Goal: Task Accomplishment & Management: Manage account settings

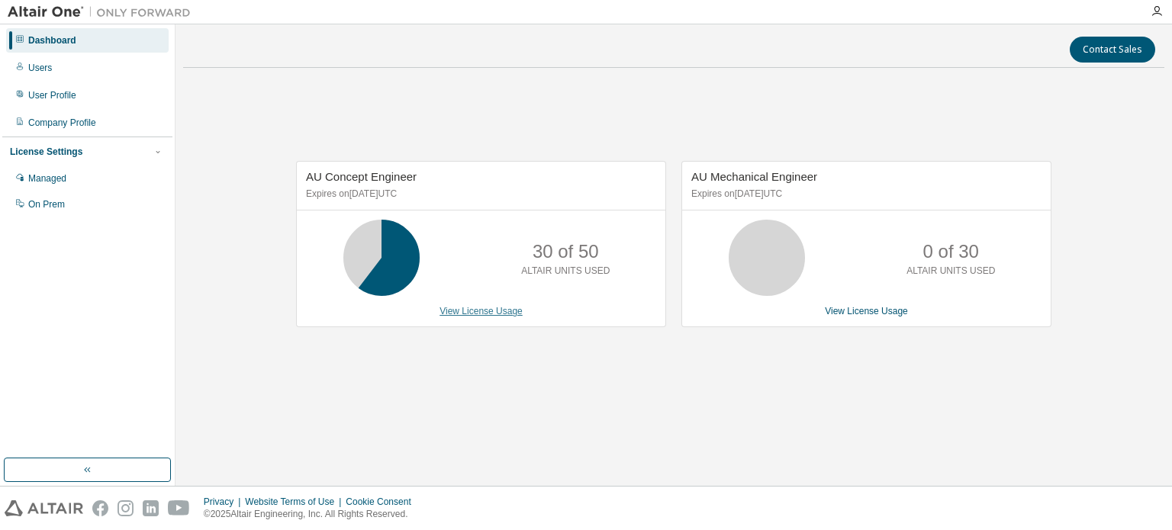
click at [503, 313] on link "View License Usage" at bounding box center [480, 311] width 83 height 11
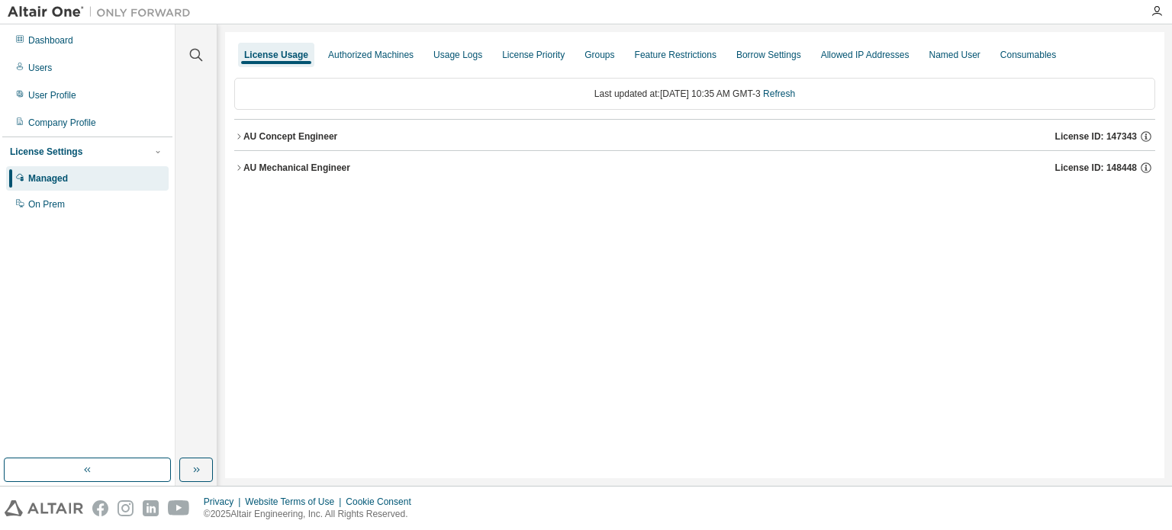
click at [241, 137] on icon "button" at bounding box center [238, 136] width 9 height 9
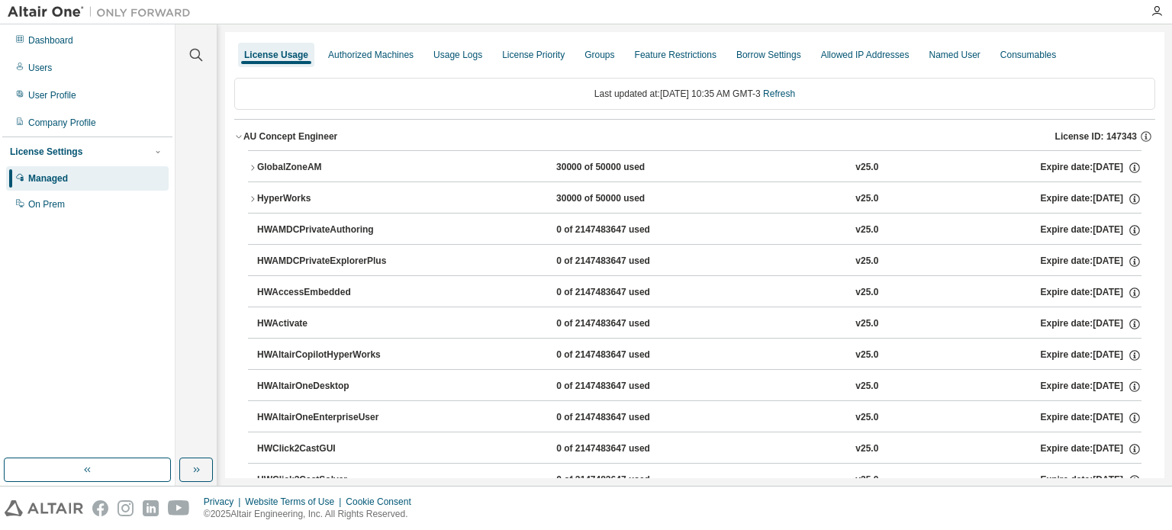
click at [241, 137] on icon "button" at bounding box center [238, 136] width 9 height 9
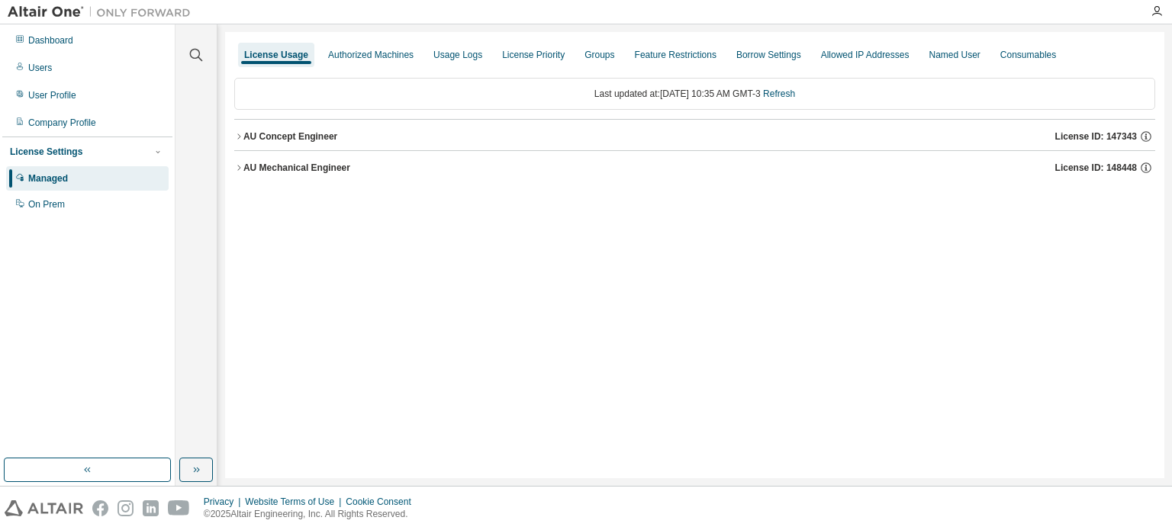
click at [415, 60] on div "License Usage Authorized Machines Usage Logs License Priority Groups Feature Re…" at bounding box center [694, 54] width 921 height 27
click at [437, 51] on div "Usage Logs" at bounding box center [457, 55] width 49 height 12
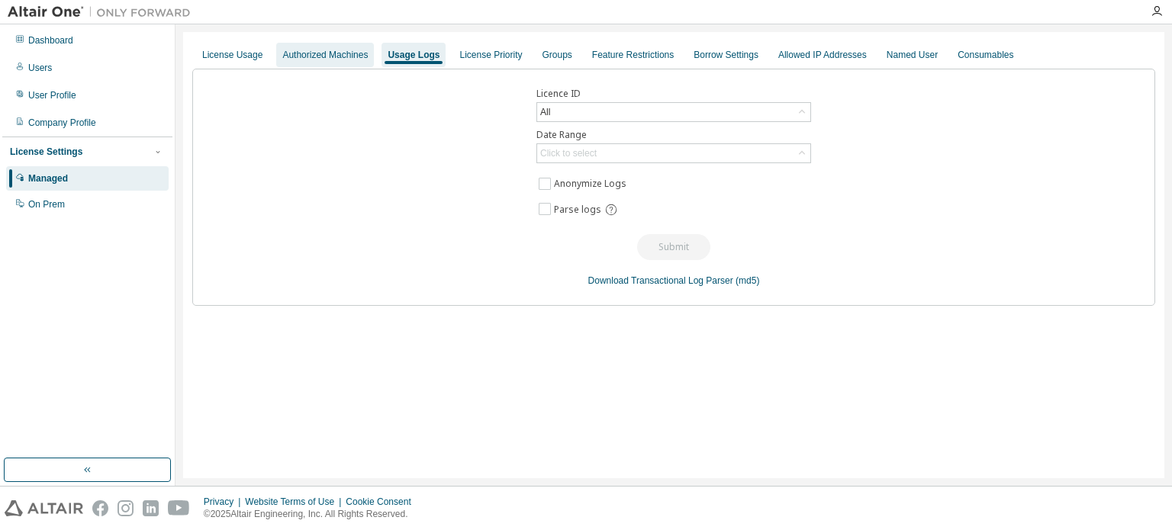
click at [367, 57] on div "Authorized Machines" at bounding box center [325, 55] width 98 height 24
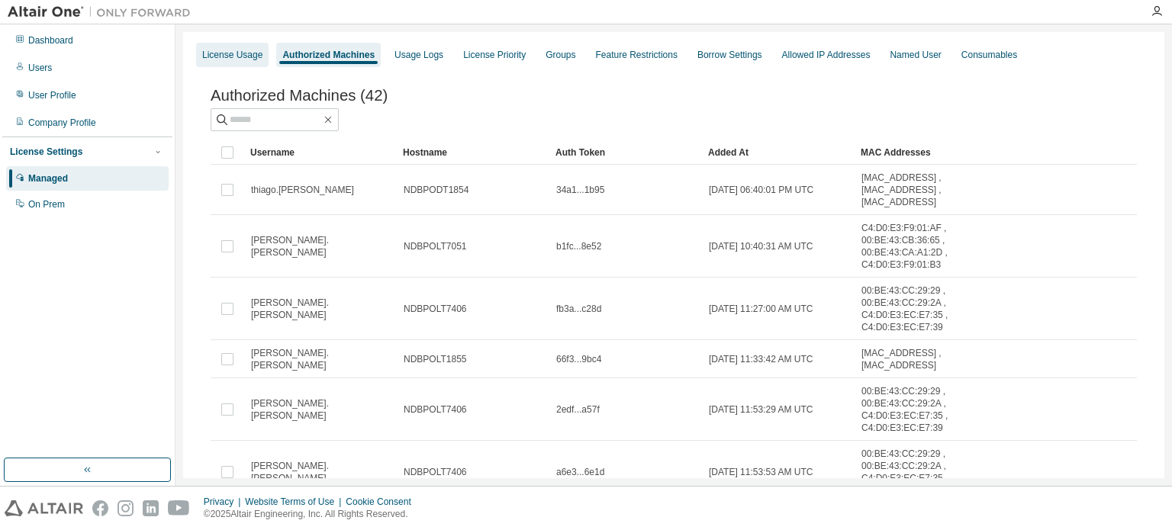
click at [241, 60] on div "License Usage" at bounding box center [232, 55] width 60 height 12
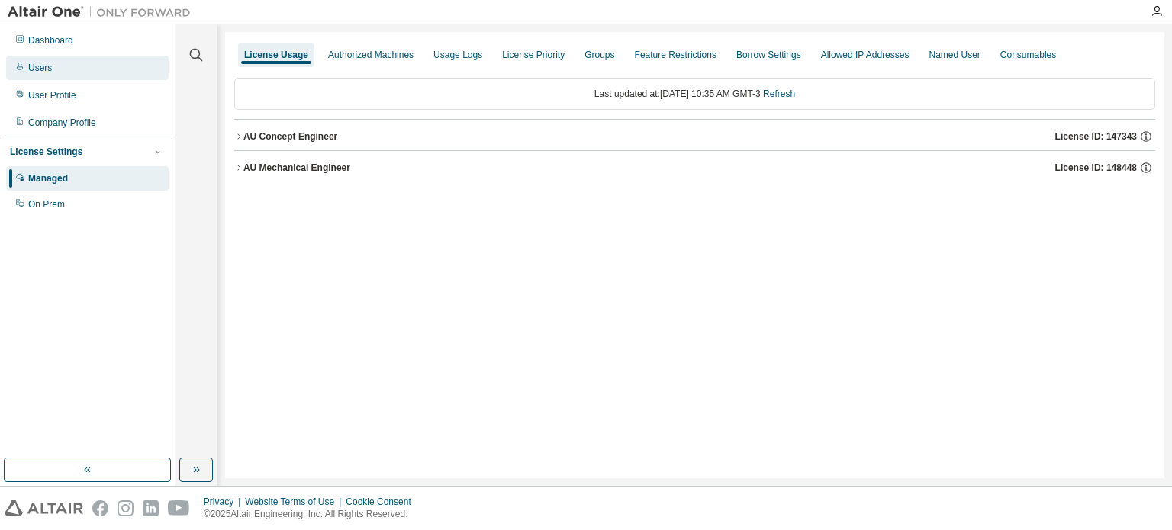
click at [72, 67] on div "Users" at bounding box center [87, 68] width 163 height 24
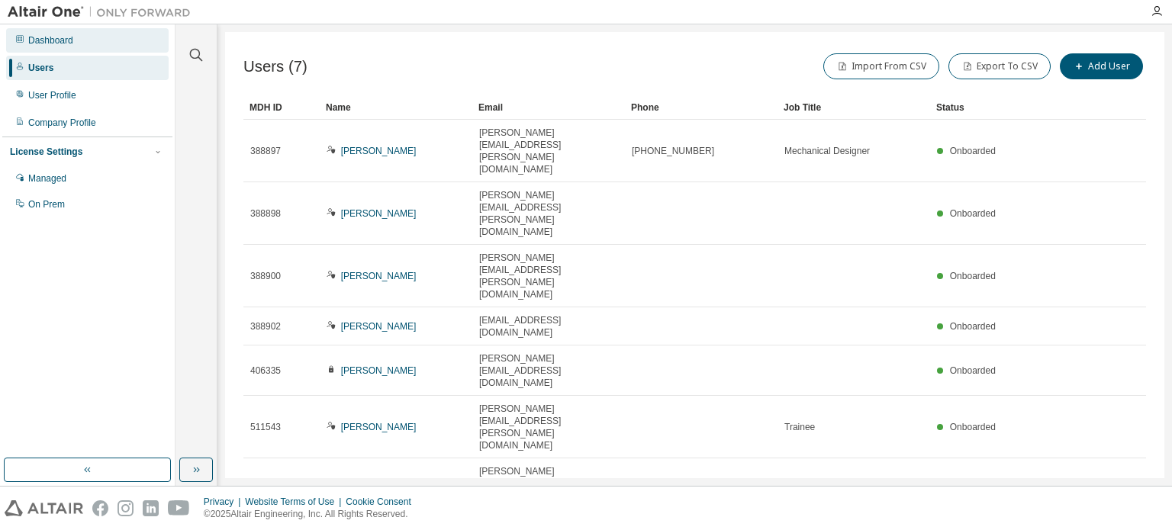
click at [71, 46] on div "Dashboard" at bounding box center [50, 40] width 45 height 12
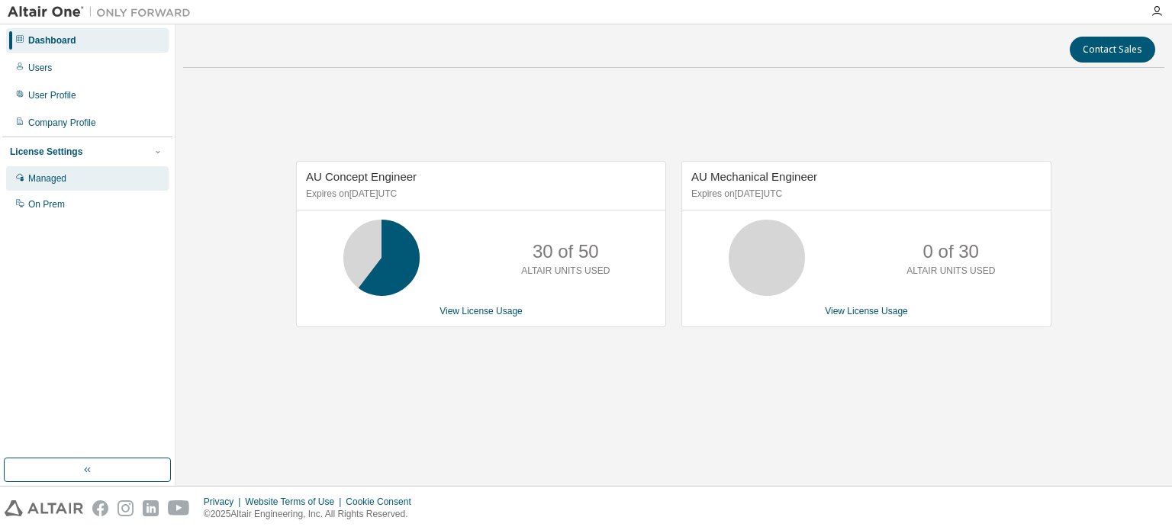
click at [92, 190] on div "Managed" at bounding box center [87, 178] width 163 height 24
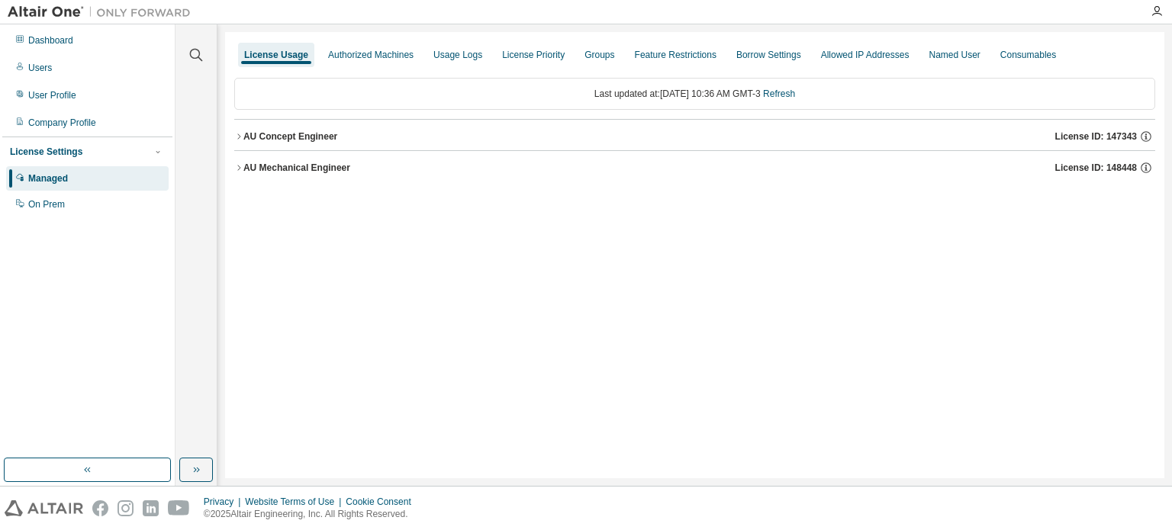
click at [235, 137] on icon "button" at bounding box center [238, 136] width 9 height 9
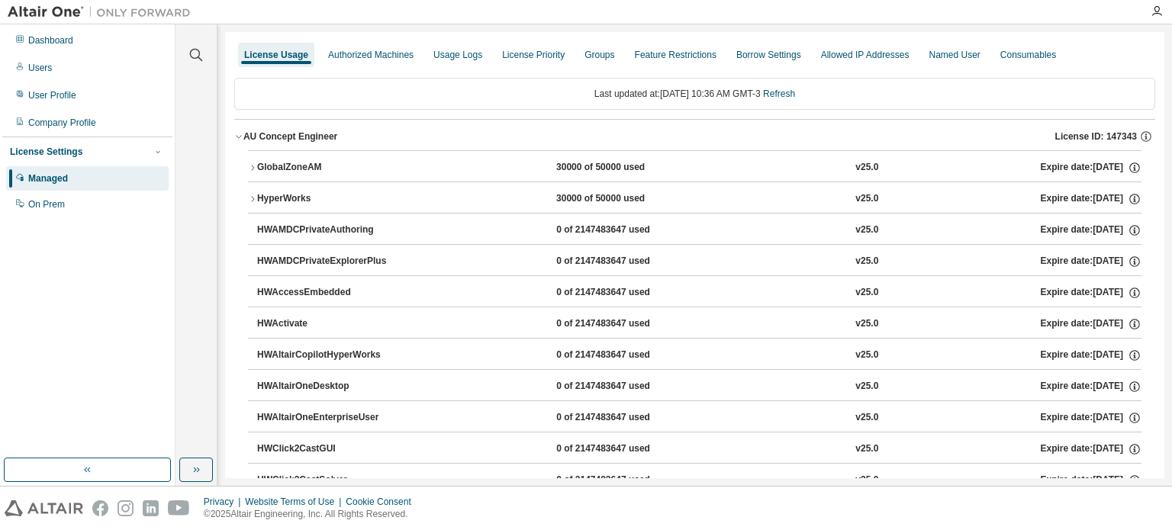
click at [250, 199] on icon "button" at bounding box center [252, 199] width 9 height 9
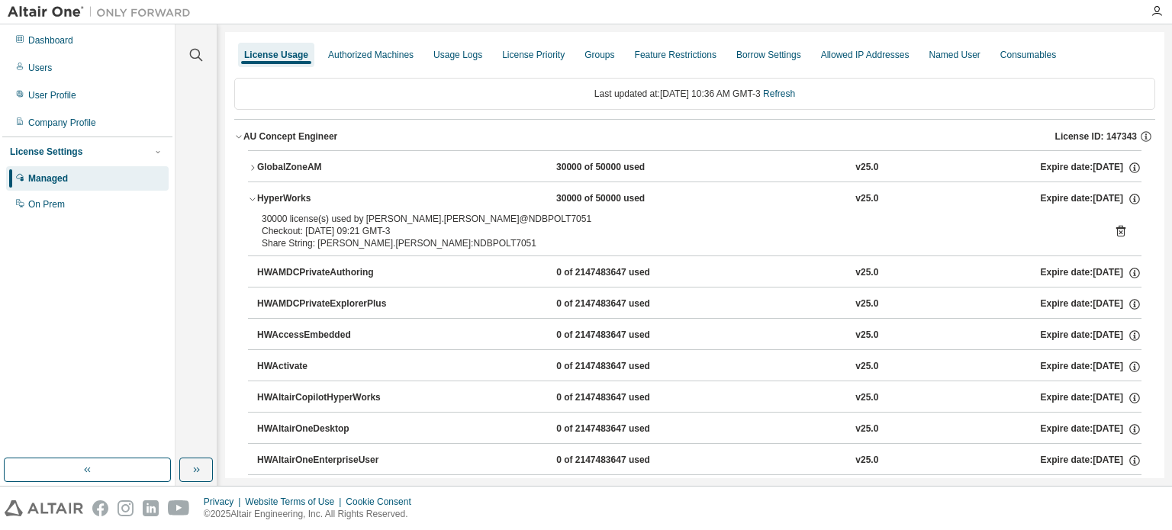
click at [1114, 233] on icon at bounding box center [1121, 231] width 14 height 14
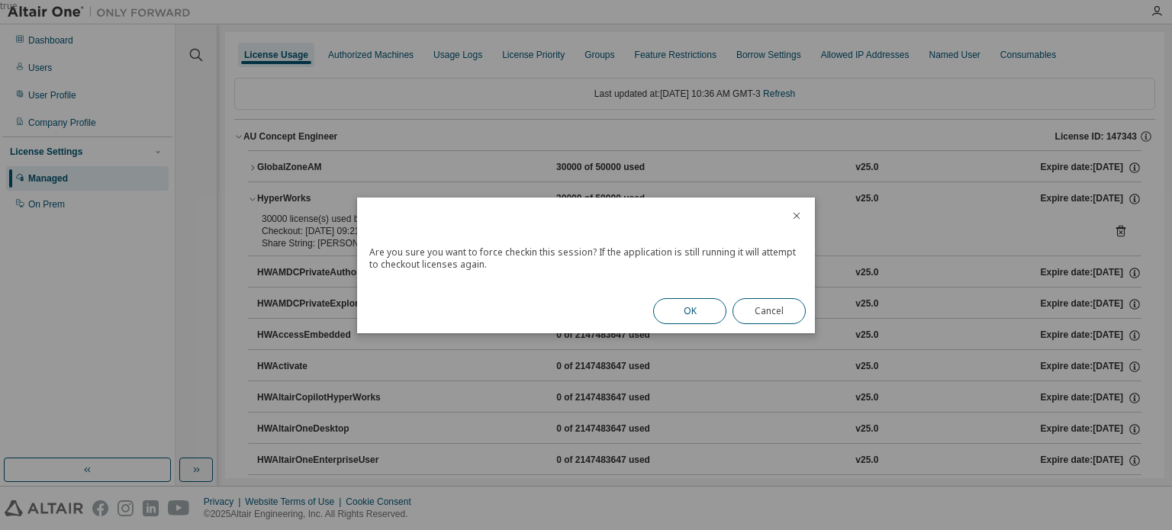
click at [699, 315] on button "OK" at bounding box center [689, 311] width 73 height 26
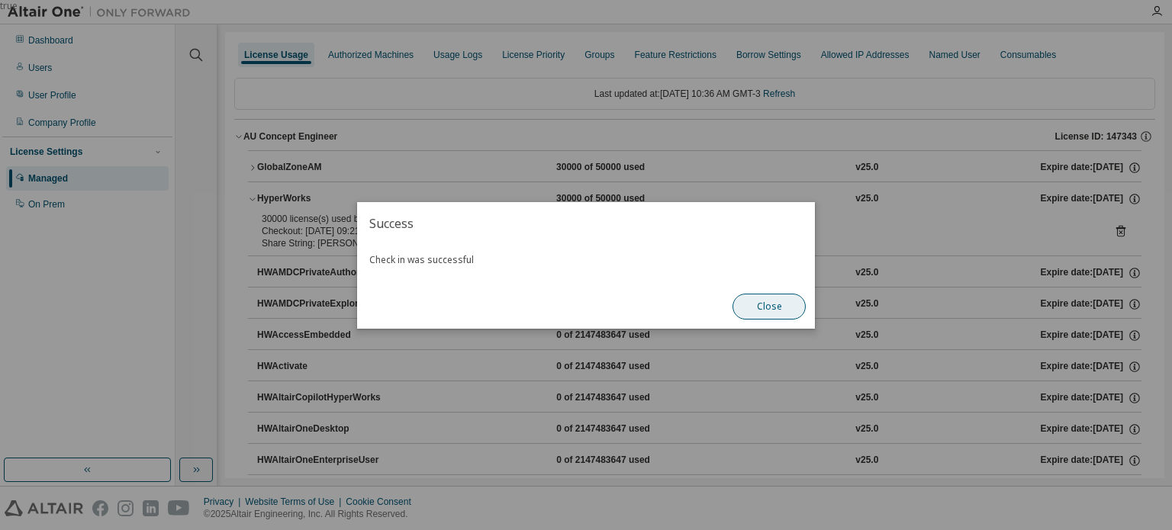
click at [756, 307] on button "Close" at bounding box center [768, 307] width 73 height 26
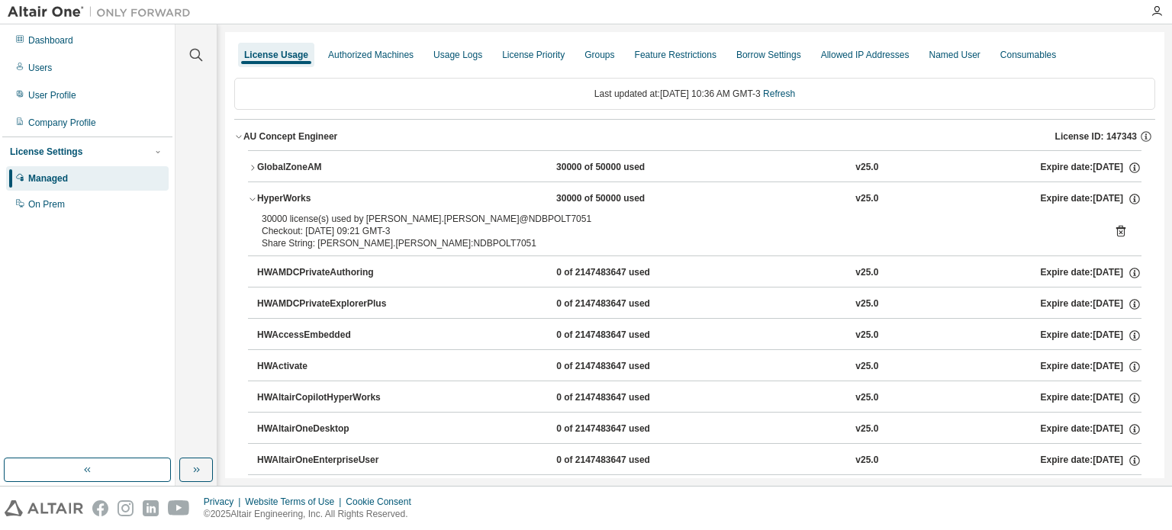
click at [254, 169] on icon "button" at bounding box center [252, 167] width 9 height 9
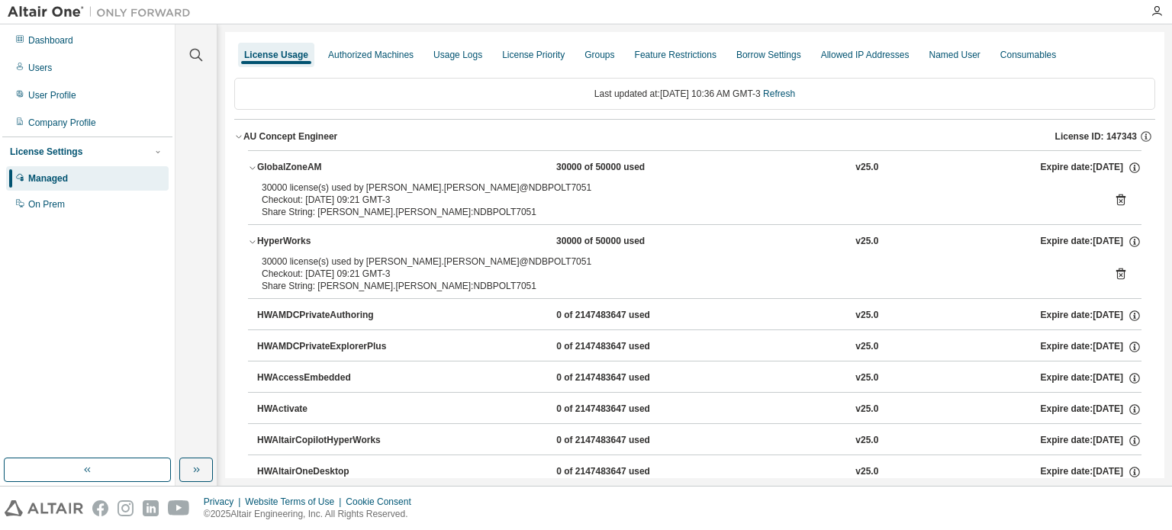
click at [1117, 195] on icon at bounding box center [1121, 200] width 14 height 14
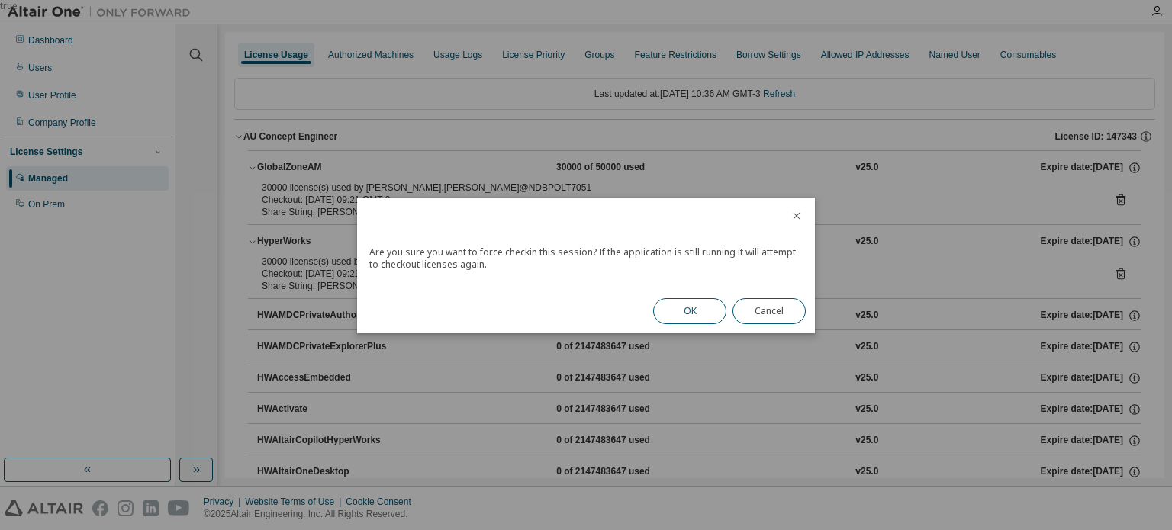
click at [693, 314] on button "OK" at bounding box center [689, 311] width 73 height 26
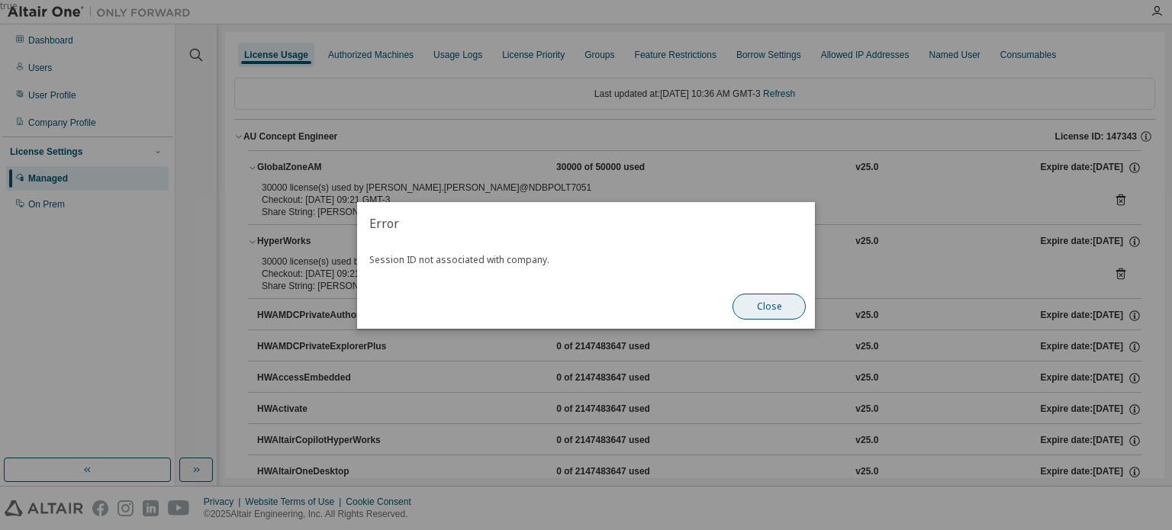
click at [755, 307] on button "Close" at bounding box center [768, 307] width 73 height 26
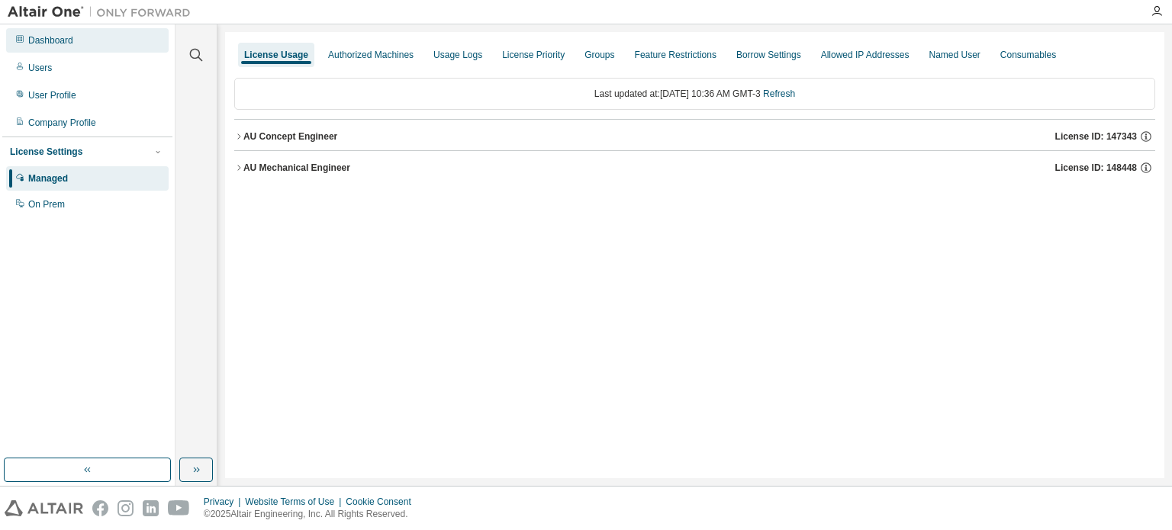
click at [76, 44] on div "Dashboard" at bounding box center [87, 40] width 163 height 24
